Goal: Task Accomplishment & Management: Use online tool/utility

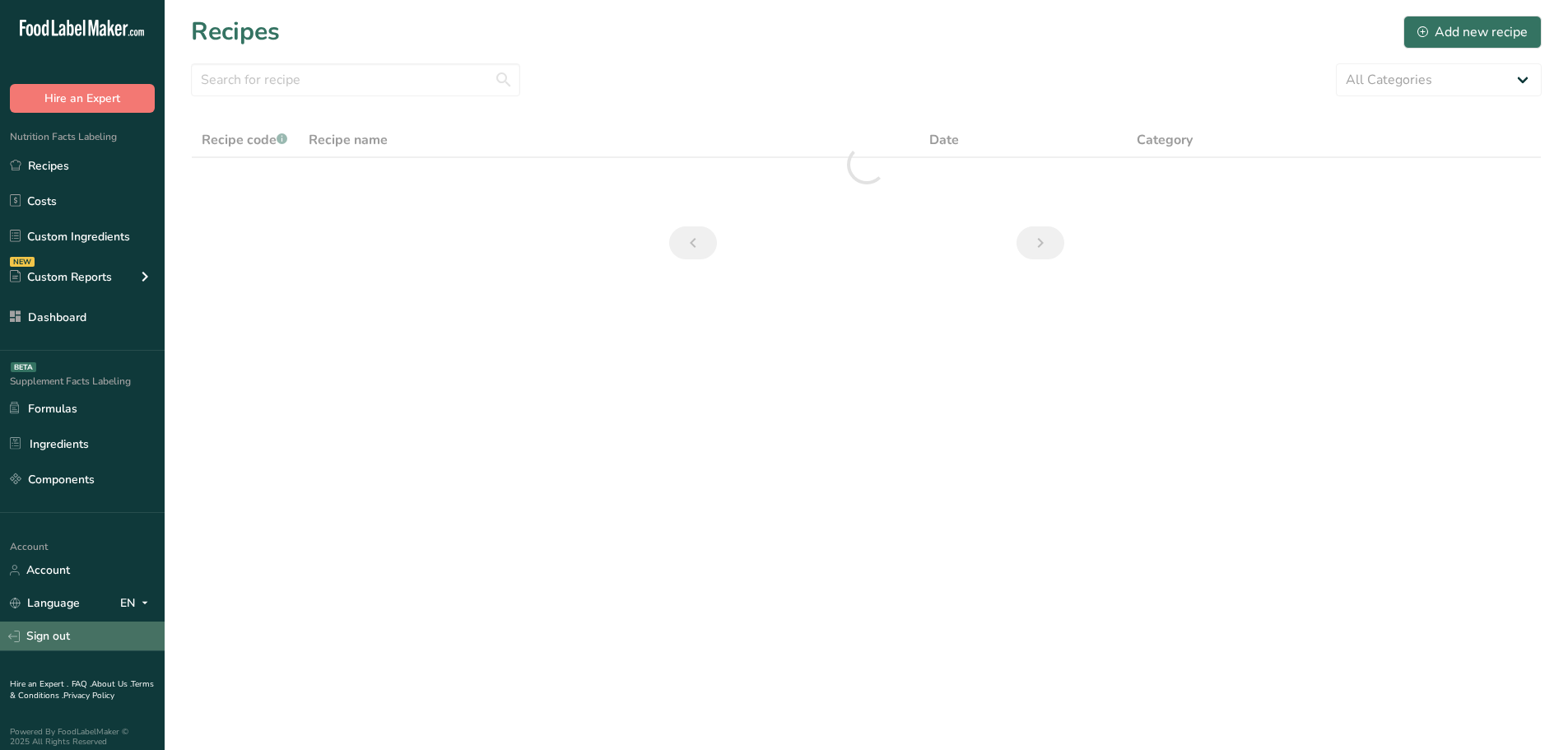
click at [45, 635] on link "Sign out" at bounding box center [82, 636] width 164 height 28
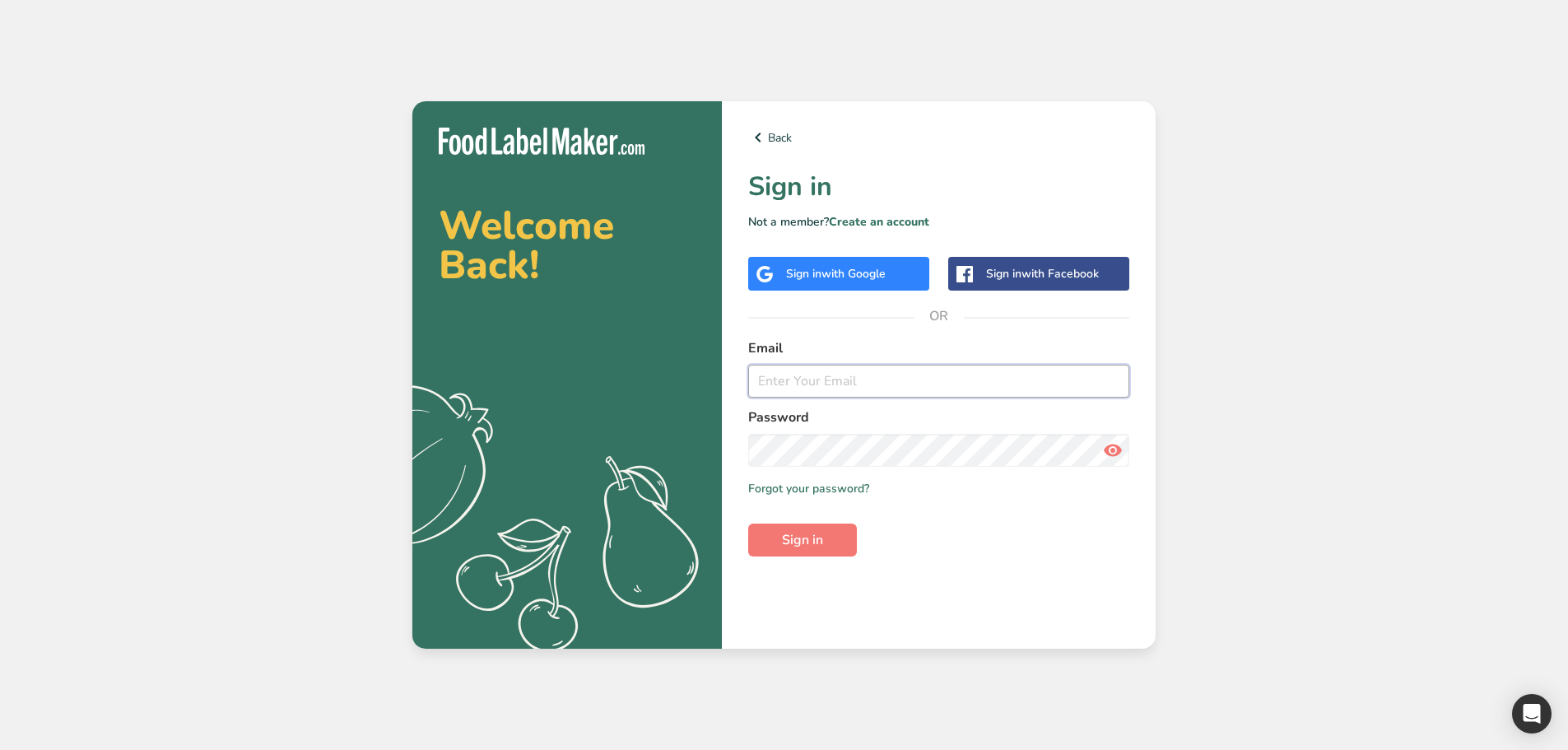
click at [811, 369] on input "email" at bounding box center [939, 381] width 381 height 33
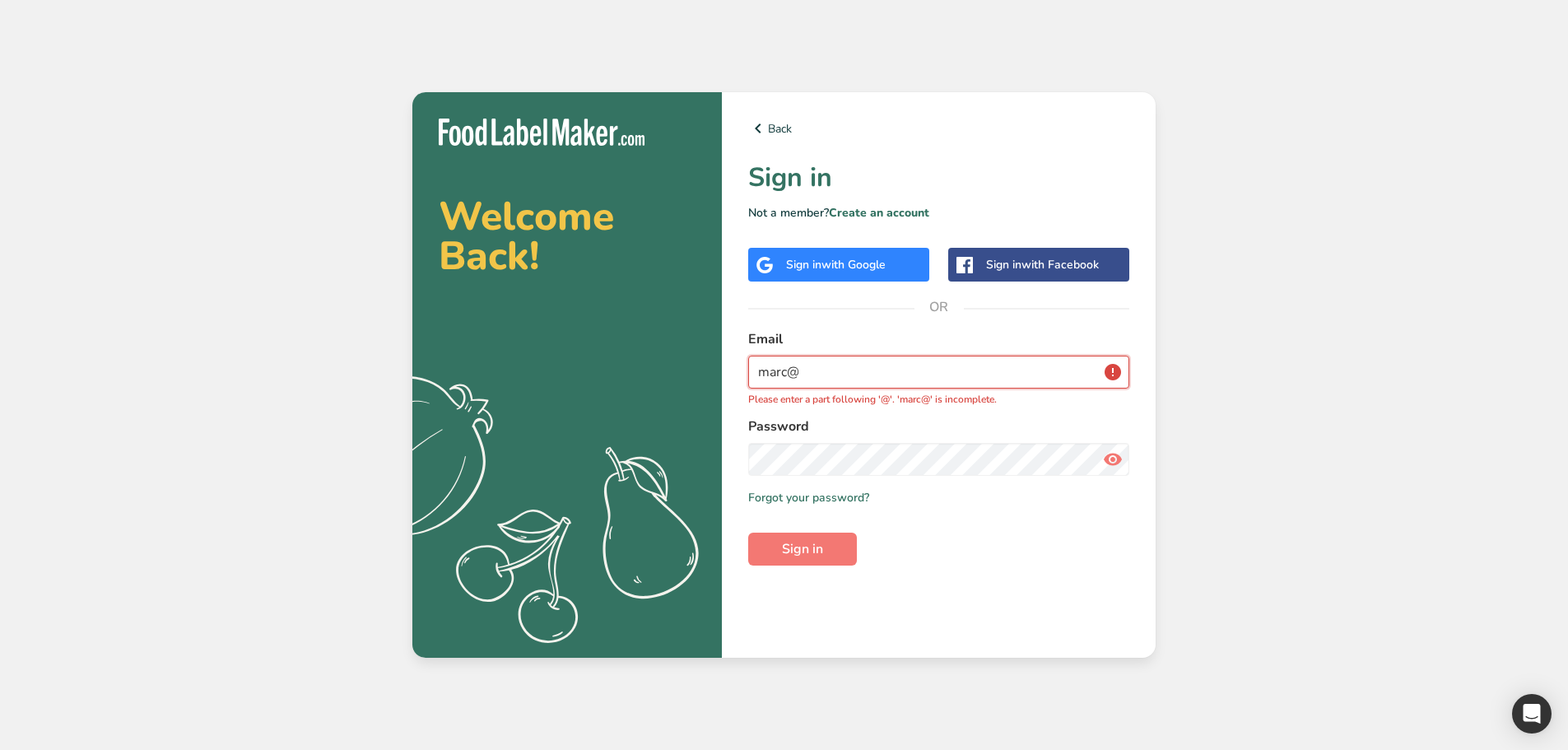
type input "marc@foodlabelmaker.com"
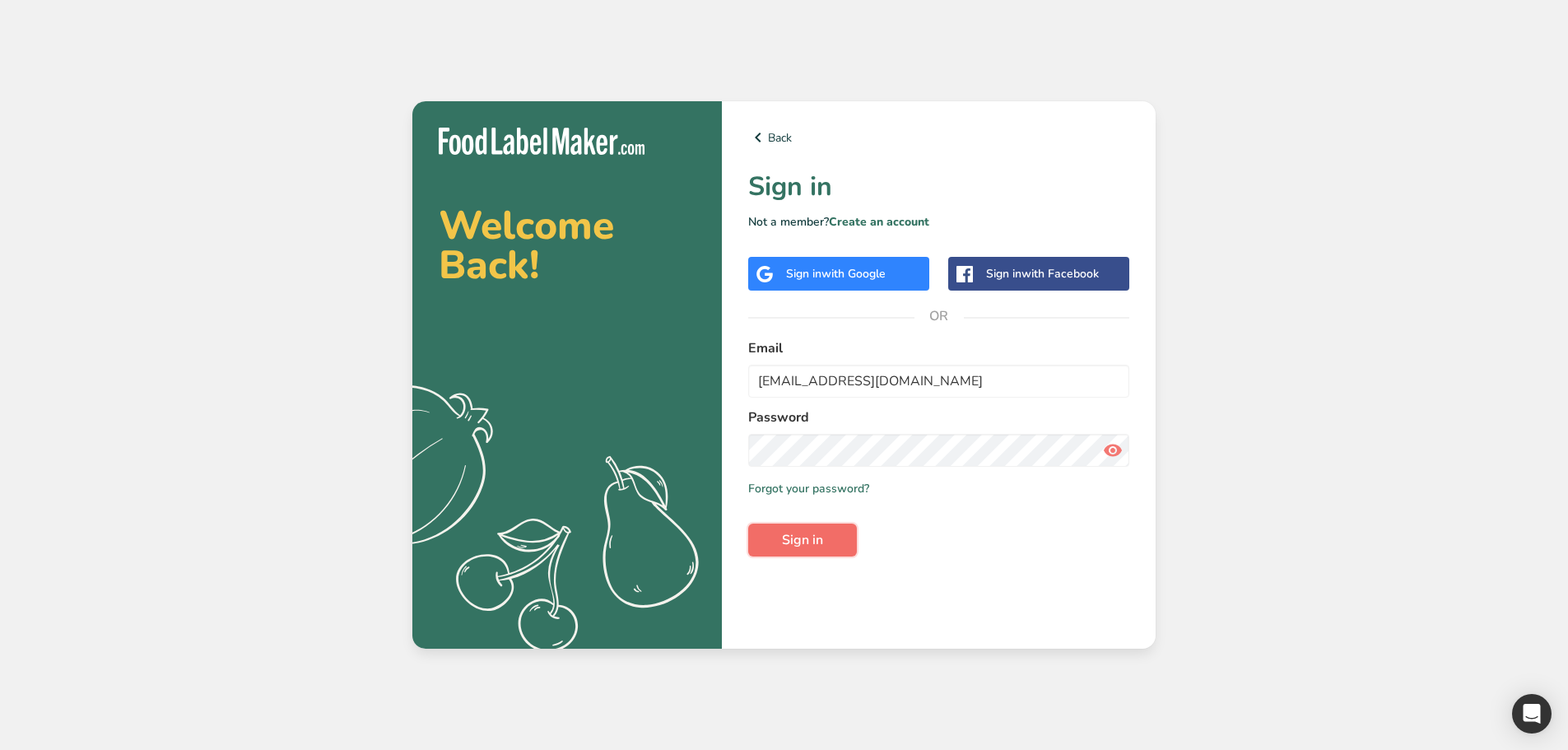
click at [784, 538] on span "Sign in" at bounding box center [803, 539] width 42 height 20
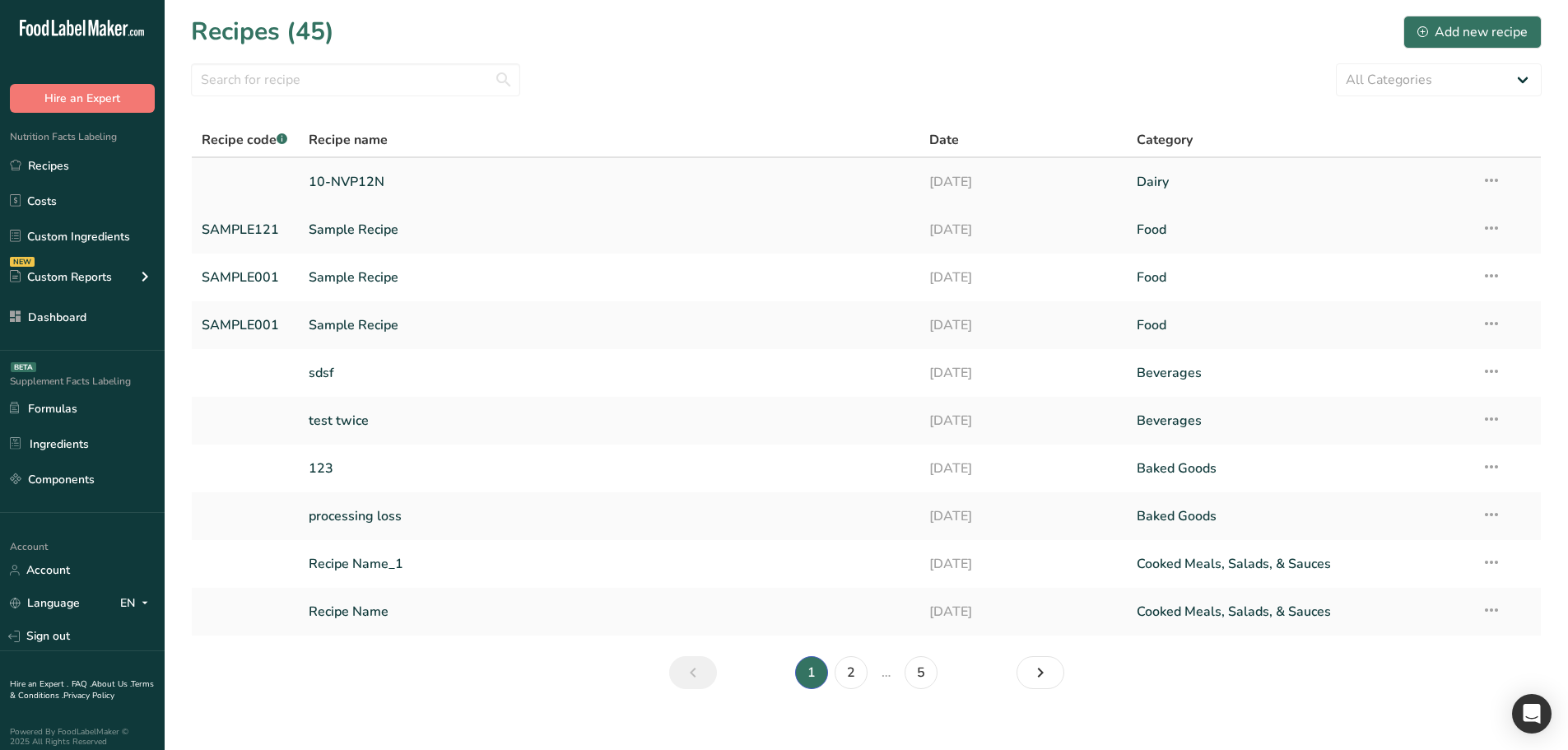
click at [401, 191] on link "10-NVP12N" at bounding box center [610, 181] width 602 height 35
click at [358, 171] on link "10-NVP12N" at bounding box center [610, 181] width 602 height 35
click at [374, 237] on link "Sample Recipe" at bounding box center [610, 230] width 602 height 35
